Goal: Task Accomplishment & Management: Manage account settings

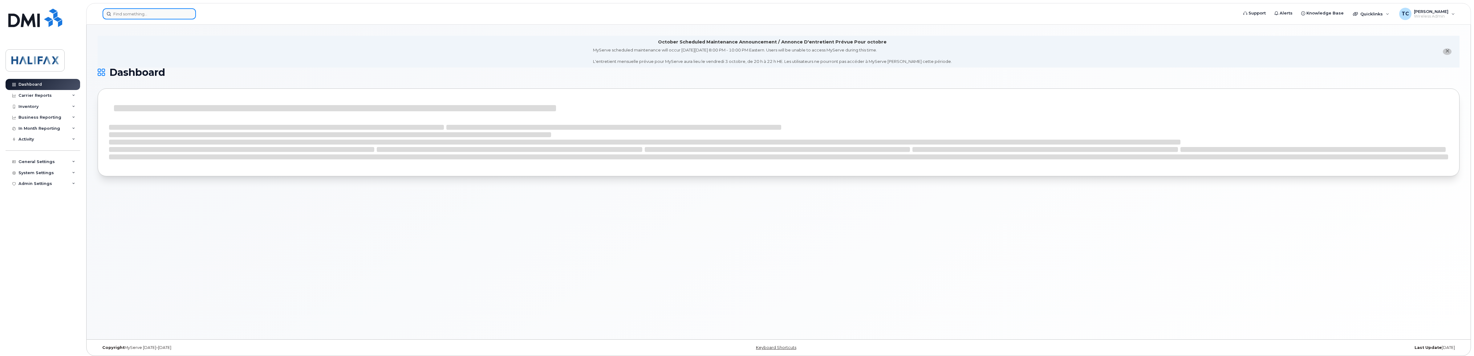
click at [154, 12] on input at bounding box center [149, 13] width 93 height 11
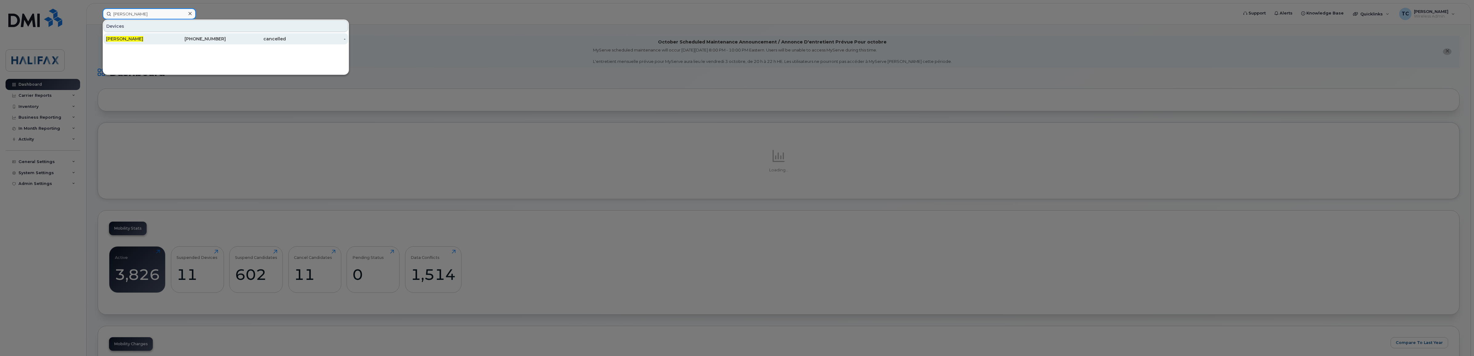
type input "ryan nearing"
drag, startPoint x: 170, startPoint y: 39, endPoint x: 184, endPoint y: 40, distance: 13.9
click at [170, 39] on div "902-943-0324" at bounding box center [196, 39] width 60 height 6
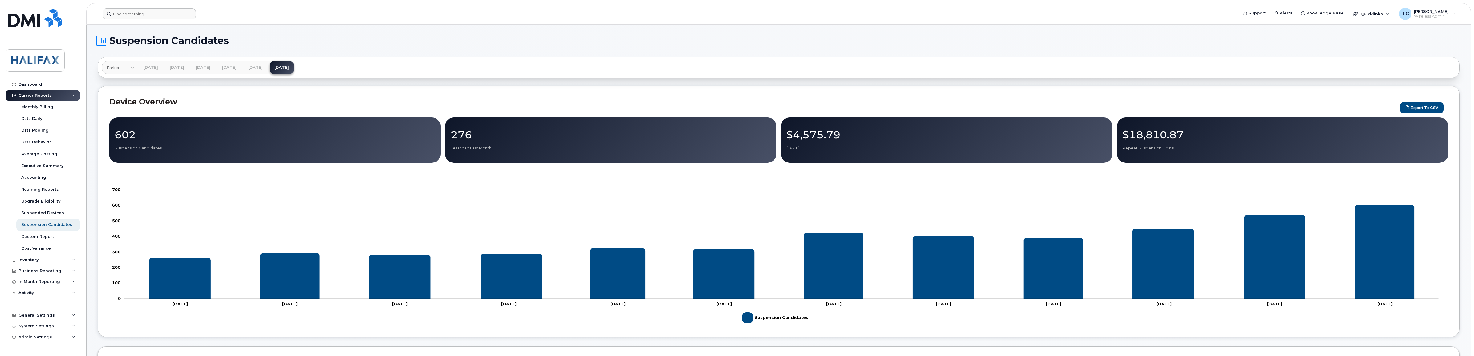
scroll to position [39, 0]
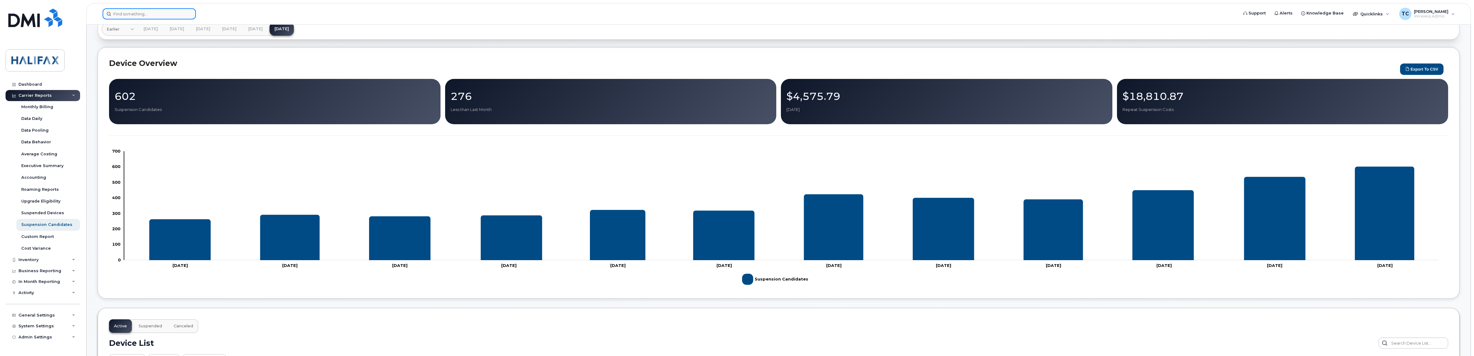
click at [171, 13] on input at bounding box center [149, 13] width 93 height 11
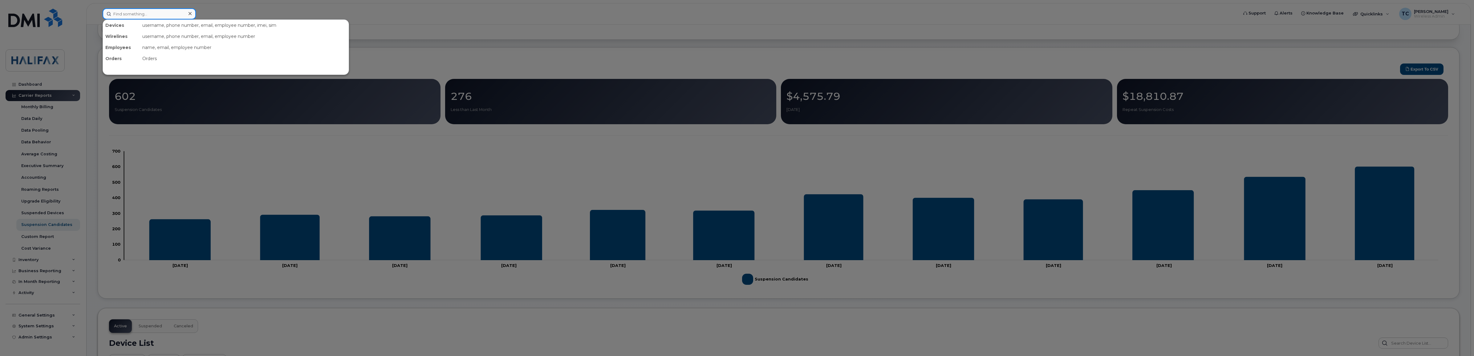
paste input "(902) 497-4332"
type input "(902) 497-4332"
click at [124, 36] on div "Jennifer Drillio" at bounding box center [136, 39] width 60 height 6
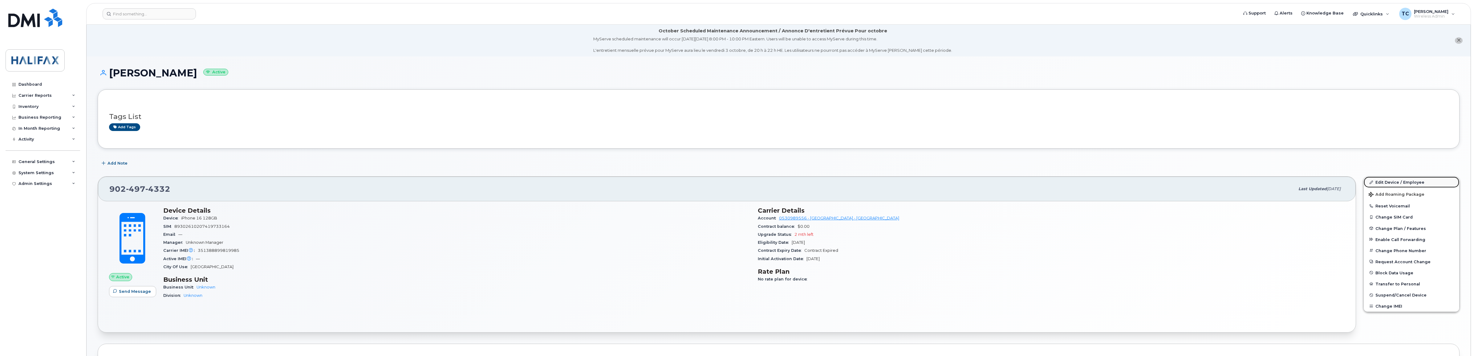
click at [1393, 181] on link "Edit Device / Employee" at bounding box center [1412, 182] width 96 height 11
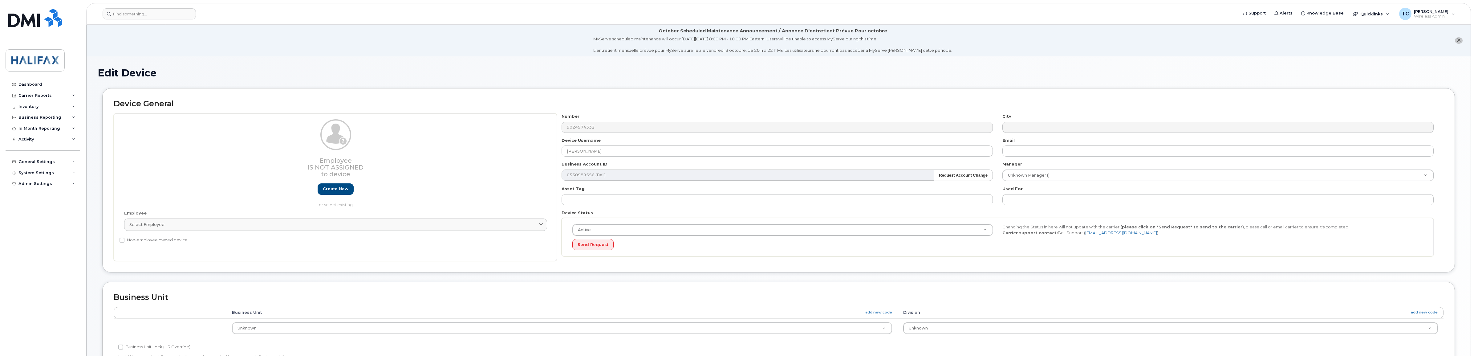
select select "29637074"
drag, startPoint x: 605, startPoint y: 150, endPoint x: 466, endPoint y: 136, distance: 140.2
click at [475, 139] on div "Employee Is not assigned to device Create new or select existing Employee Selec…" at bounding box center [779, 187] width 1330 height 148
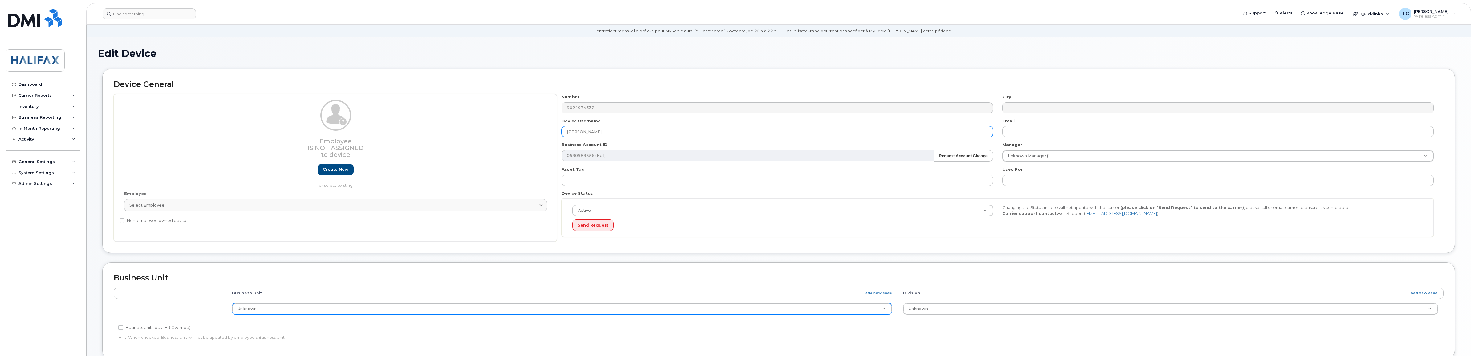
scroll to position [39, 0]
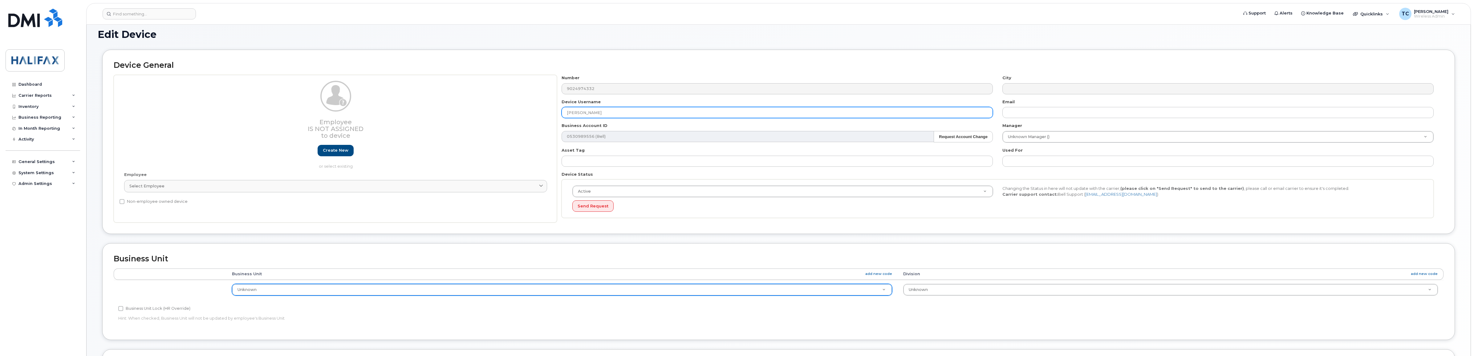
type input "Duncan Robertson"
type input "c"
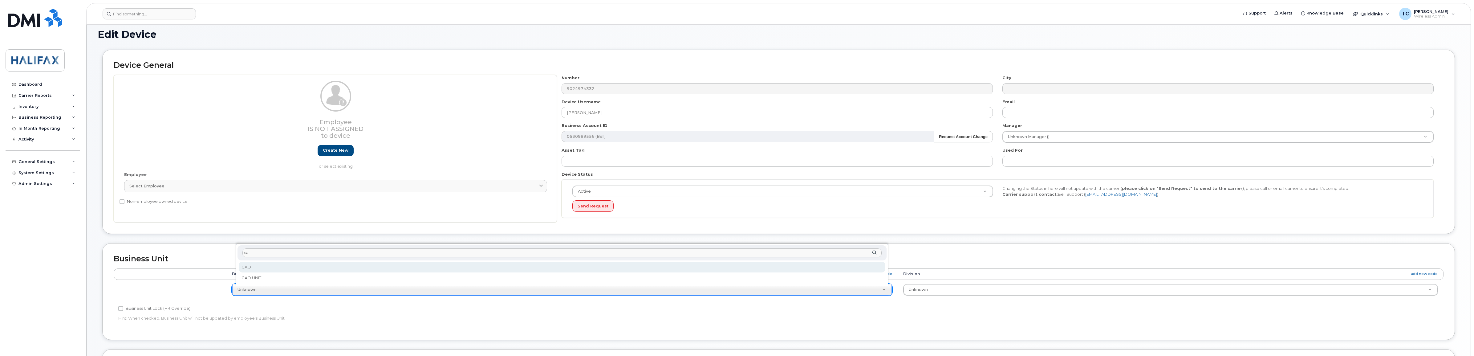
type input "ca"
select select "29637108"
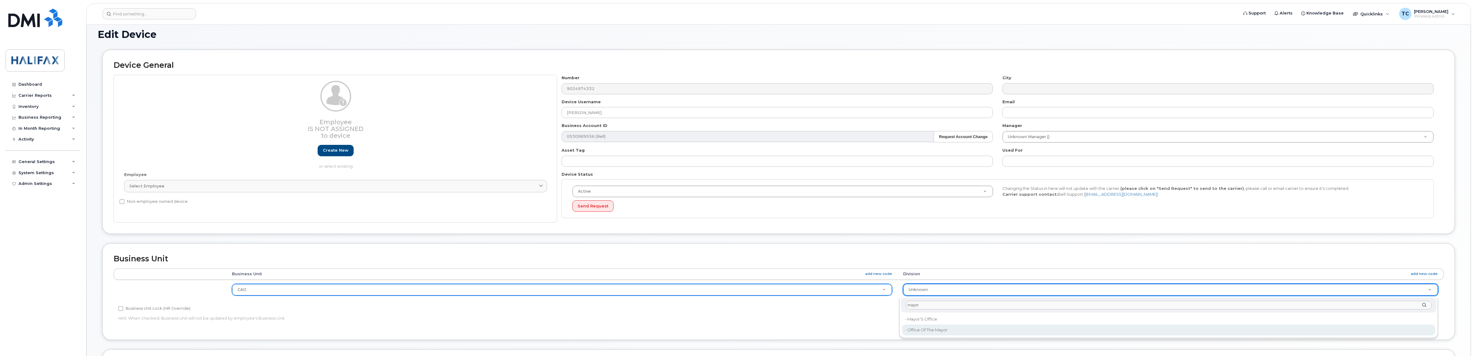
type input "mayor"
type input "29670325"
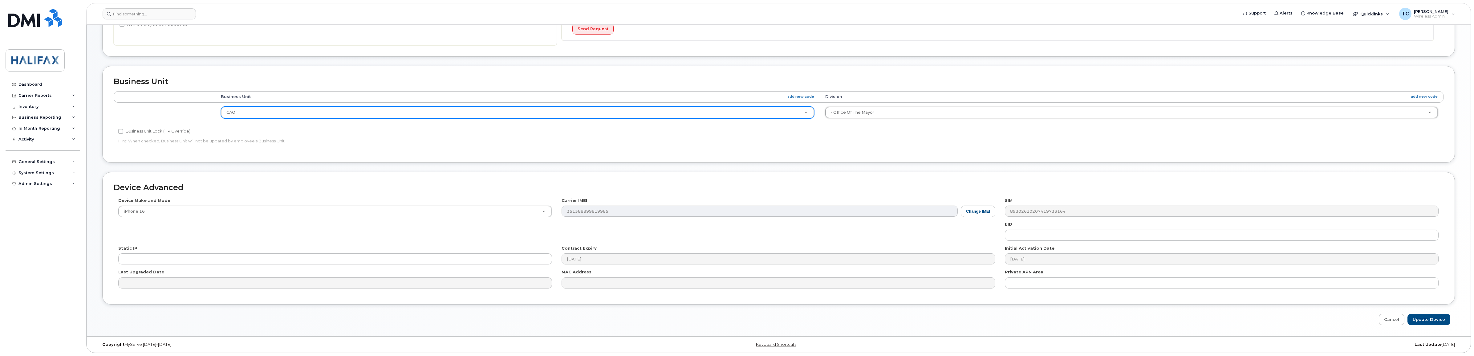
scroll to position [217, 0]
click at [1433, 321] on input "Update Device" at bounding box center [1429, 319] width 43 height 11
type input "Saving..."
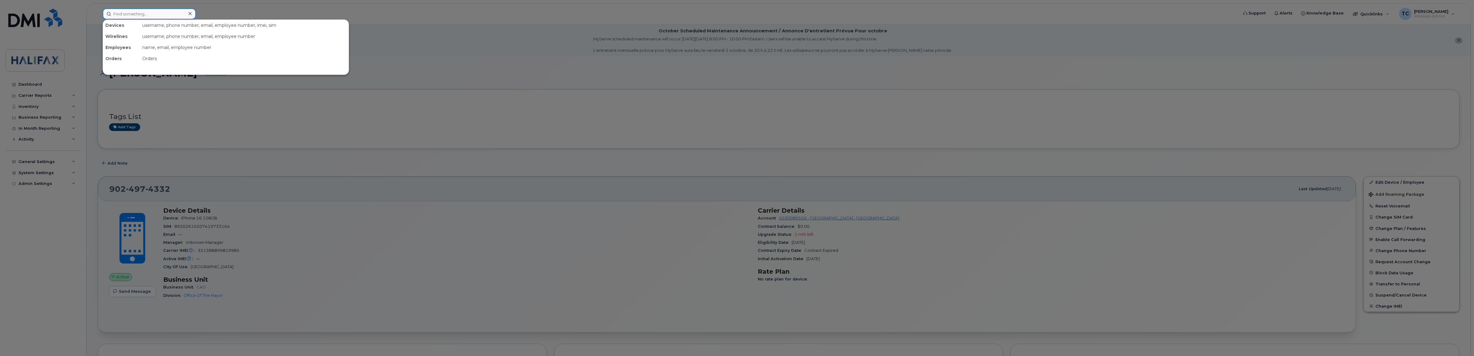
click at [170, 15] on input at bounding box center [149, 13] width 93 height 11
paste input "[PHONE_NUMBER]"
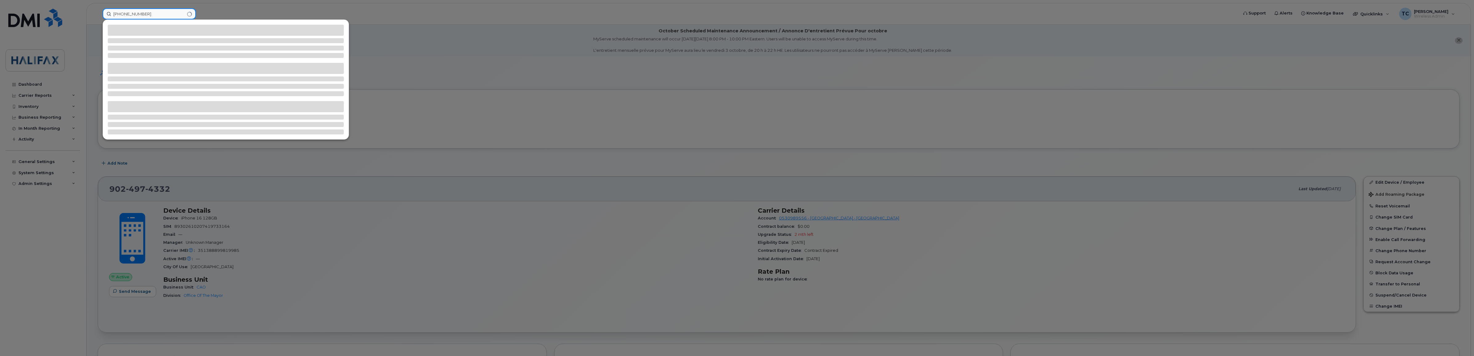
type input "[PHONE_NUMBER]"
click at [461, 84] on div at bounding box center [737, 178] width 1474 height 356
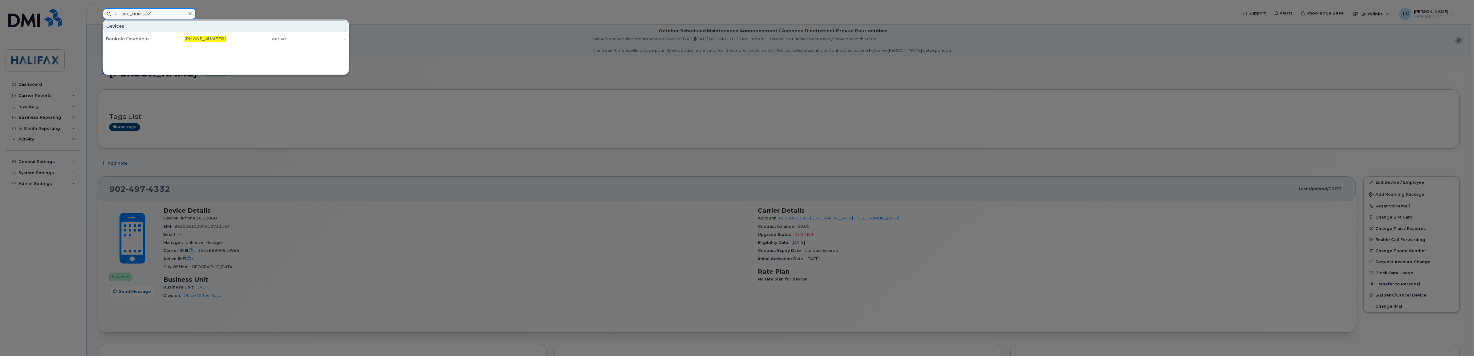
click at [141, 11] on input "[PHONE_NUMBER]" at bounding box center [149, 13] width 93 height 11
click at [146, 11] on input "[PHONE_NUMBER]" at bounding box center [149, 13] width 93 height 11
click at [139, 39] on div "Bankole Onabanjo" at bounding box center [136, 39] width 60 height 6
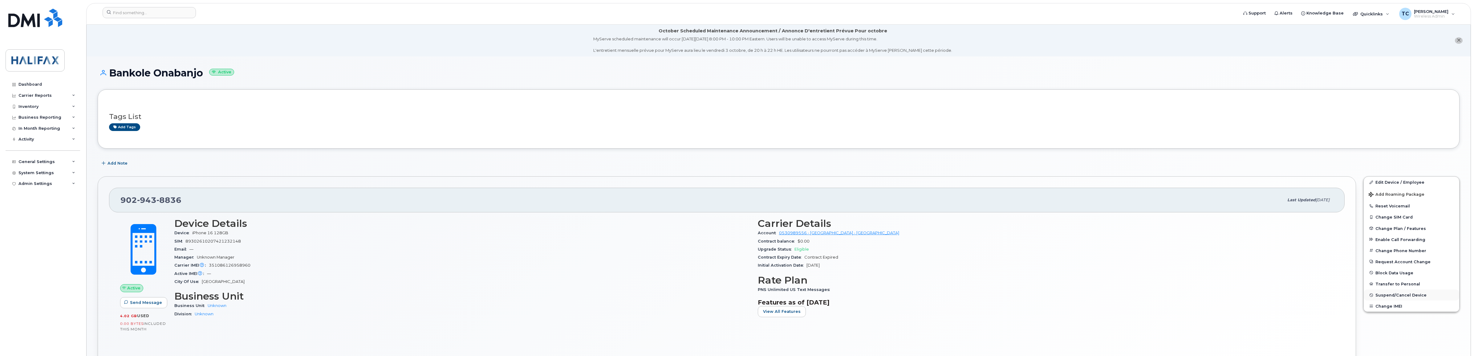
click at [1383, 293] on span "Suspend/Cancel Device" at bounding box center [1401, 295] width 51 height 5
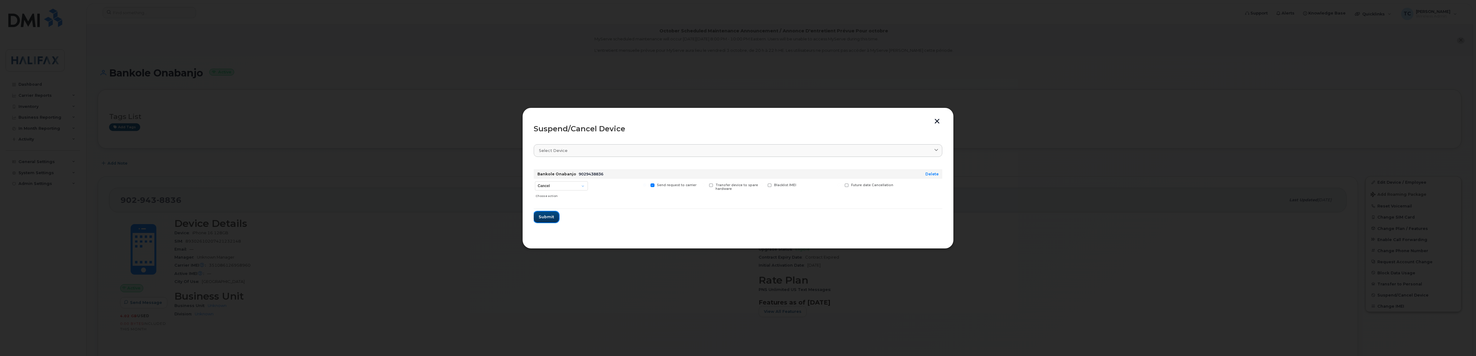
click at [549, 219] on span "Submit" at bounding box center [546, 217] width 15 height 6
click at [736, 214] on span "Close" at bounding box center [738, 213] width 12 height 6
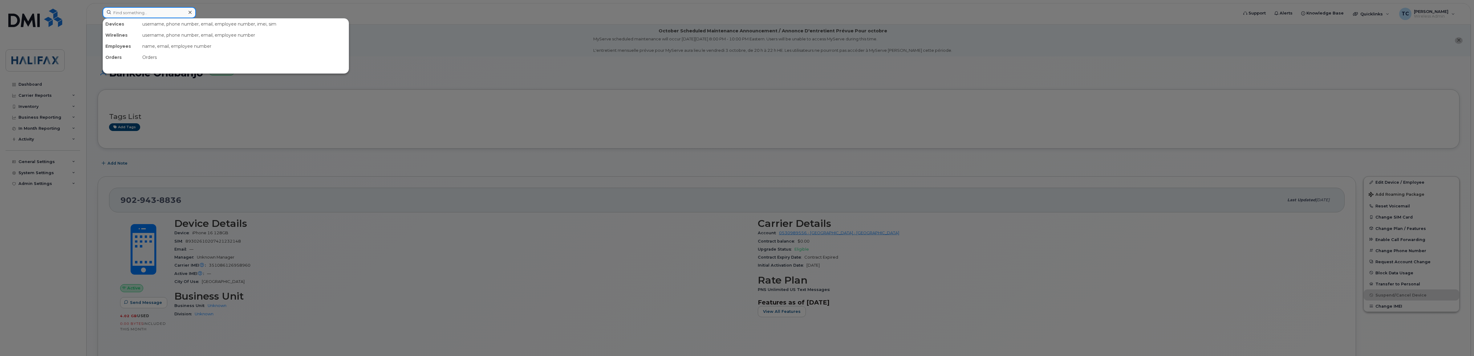
click at [162, 13] on input at bounding box center [149, 12] width 93 height 11
paste input "902-943-8836"
type input "902-943-8836"
click at [128, 38] on div "Bankole Onabanjo" at bounding box center [136, 38] width 60 height 6
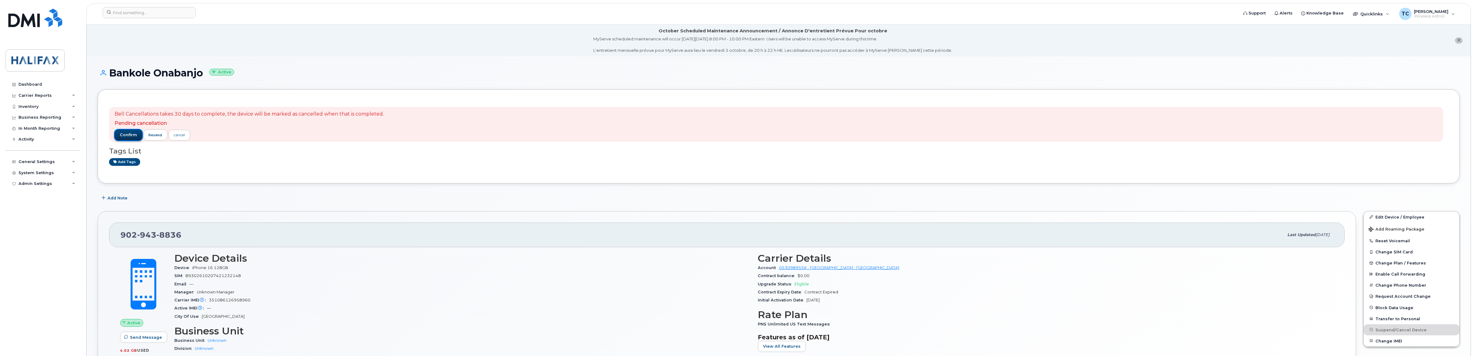
click at [126, 133] on span "confirm" at bounding box center [128, 135] width 17 height 6
